Goal: Task Accomplishment & Management: Manage account settings

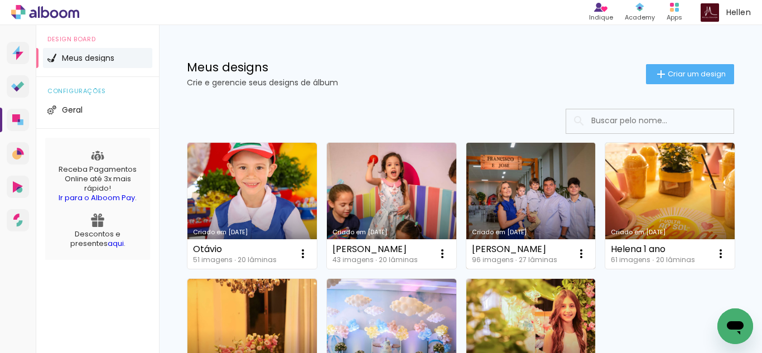
click at [542, 193] on link "Criado em [DATE]" at bounding box center [530, 206] width 129 height 126
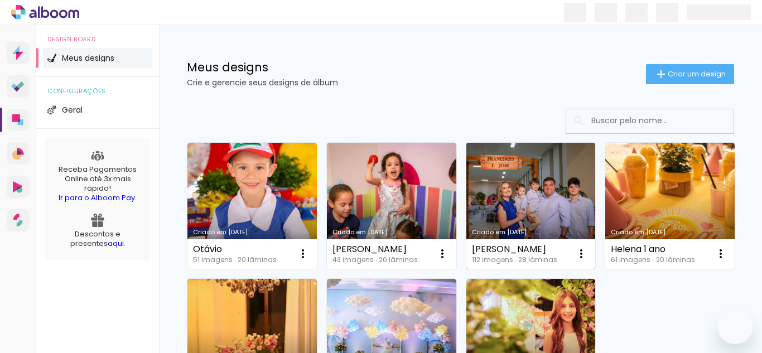
click at [507, 187] on link "Criado em [DATE]" at bounding box center [530, 206] width 129 height 126
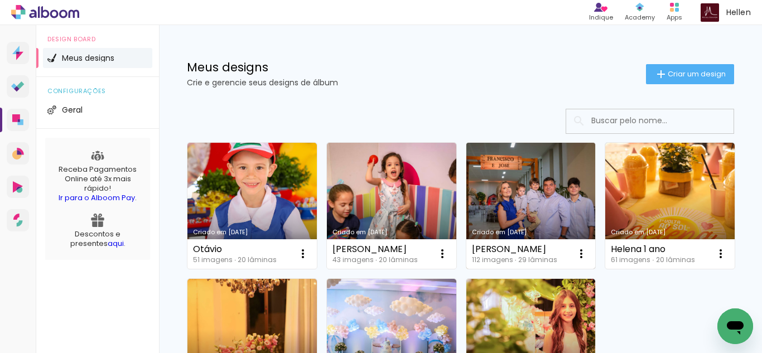
click at [531, 192] on link "Criado em [DATE]" at bounding box center [530, 206] width 129 height 126
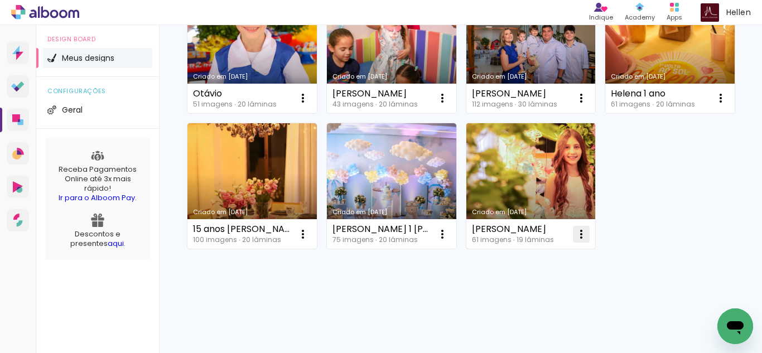
click at [574, 241] on iron-icon at bounding box center [580, 233] width 13 height 13
click at [570, 245] on paper-icon-button at bounding box center [581, 234] width 22 height 22
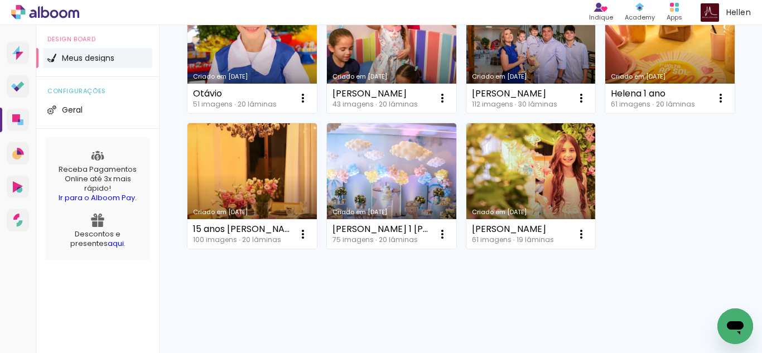
scroll to position [290, 0]
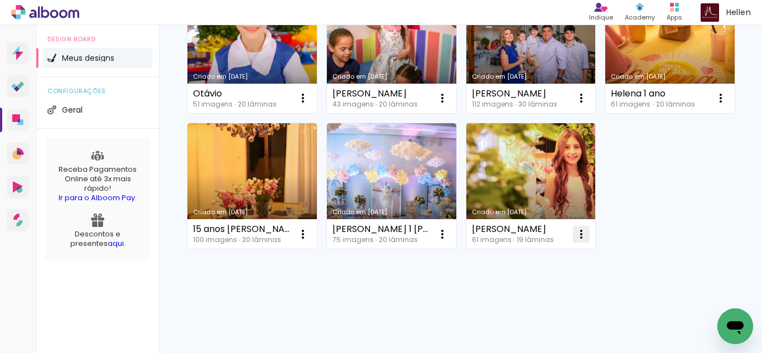
click at [574, 241] on iron-icon at bounding box center [580, 233] width 13 height 13
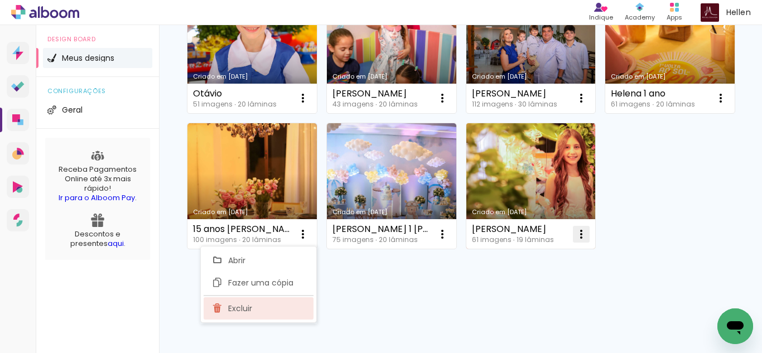
click at [235, 305] on span "Excluir" at bounding box center [240, 308] width 24 height 8
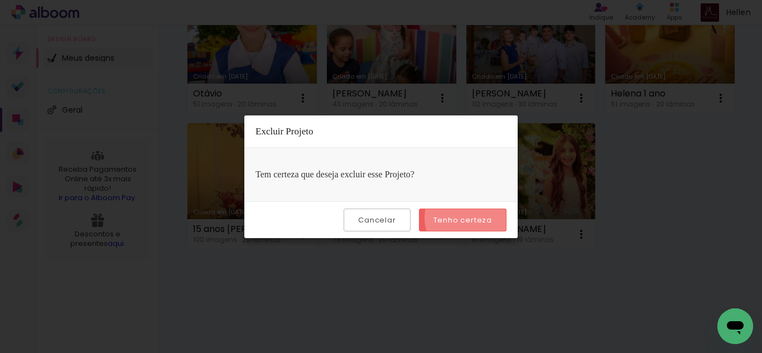
click at [0, 0] on slot "Tenho certeza" at bounding box center [0, 0] width 0 height 0
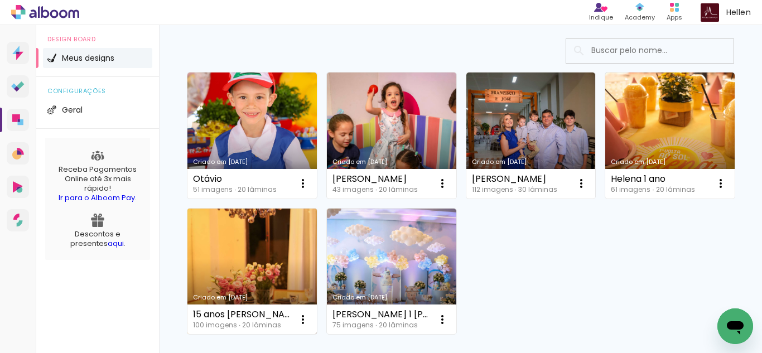
scroll to position [54, 0]
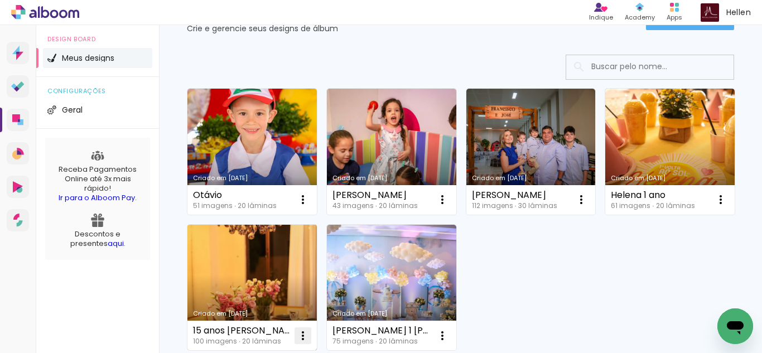
click at [309, 334] on iron-icon at bounding box center [302, 335] width 13 height 13
click at [309, 333] on iron-icon at bounding box center [302, 335] width 13 height 13
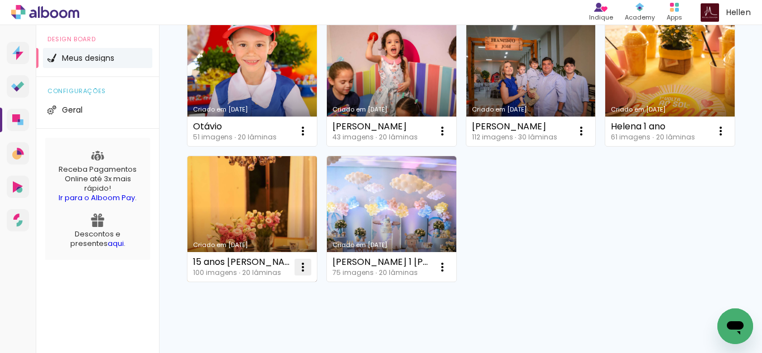
scroll to position [123, 0]
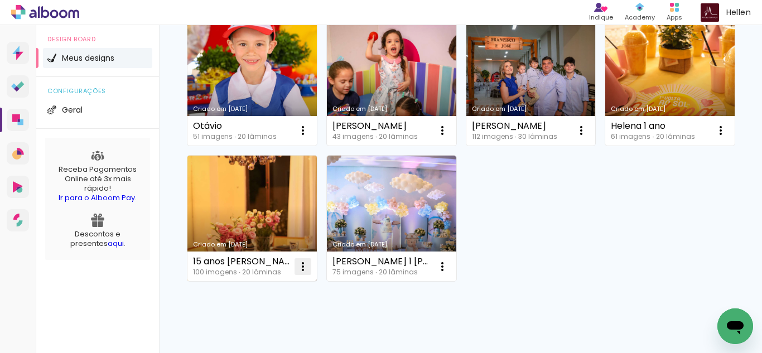
click at [309, 270] on iron-icon at bounding box center [302, 266] width 13 height 13
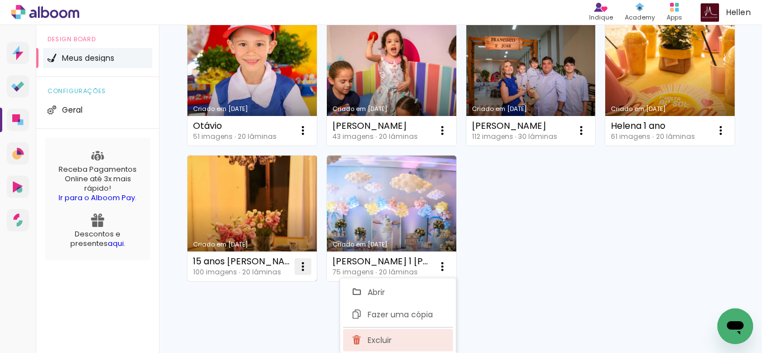
click at [386, 334] on paper-item "Excluir" at bounding box center [398, 340] width 110 height 22
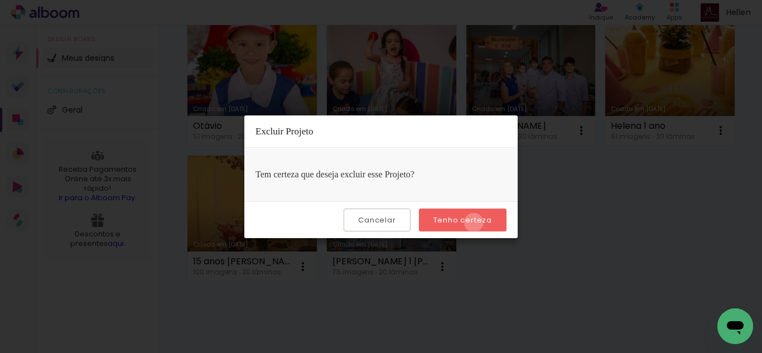
click at [0, 0] on slot "Tenho certeza" at bounding box center [0, 0] width 0 height 0
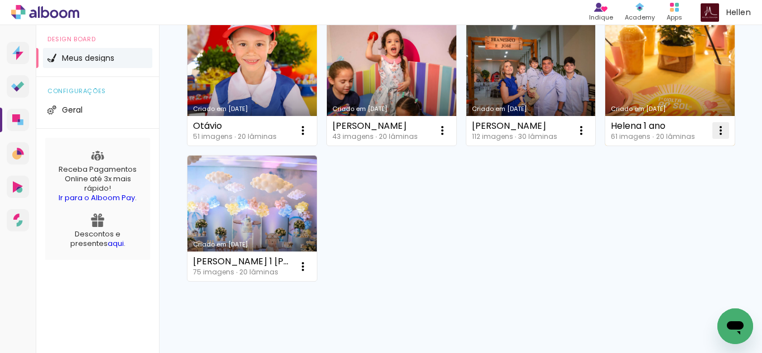
click at [714, 137] on iron-icon at bounding box center [720, 130] width 13 height 13
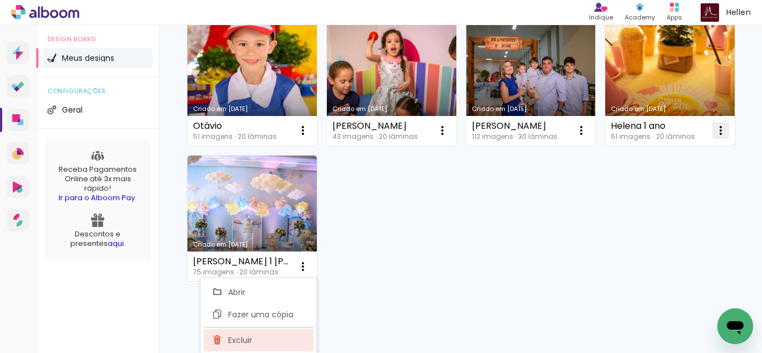
click at [253, 334] on paper-item "Excluir" at bounding box center [258, 340] width 110 height 22
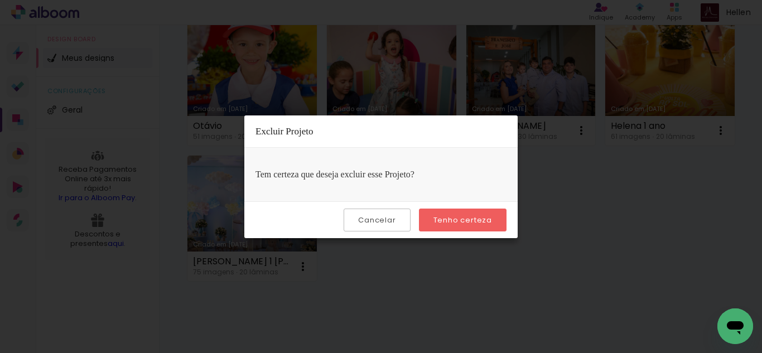
click at [472, 232] on div "Cancelar Tenho certeza" at bounding box center [380, 219] width 273 height 37
click at [478, 226] on paper-button "Tenho certeza" at bounding box center [463, 219] width 88 height 23
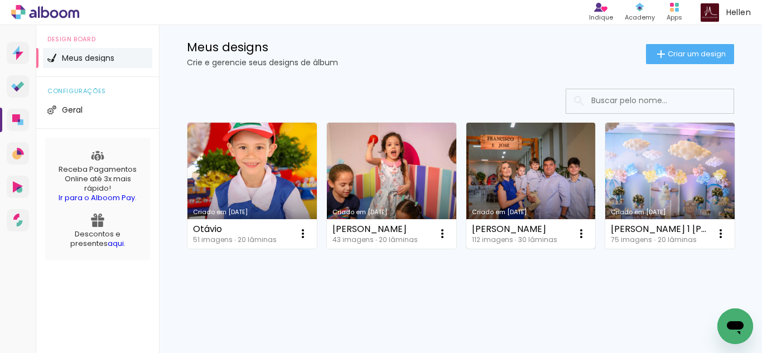
click at [544, 123] on link "Criado em [DATE]" at bounding box center [530, 186] width 129 height 126
